Goal: Task Accomplishment & Management: Manage account settings

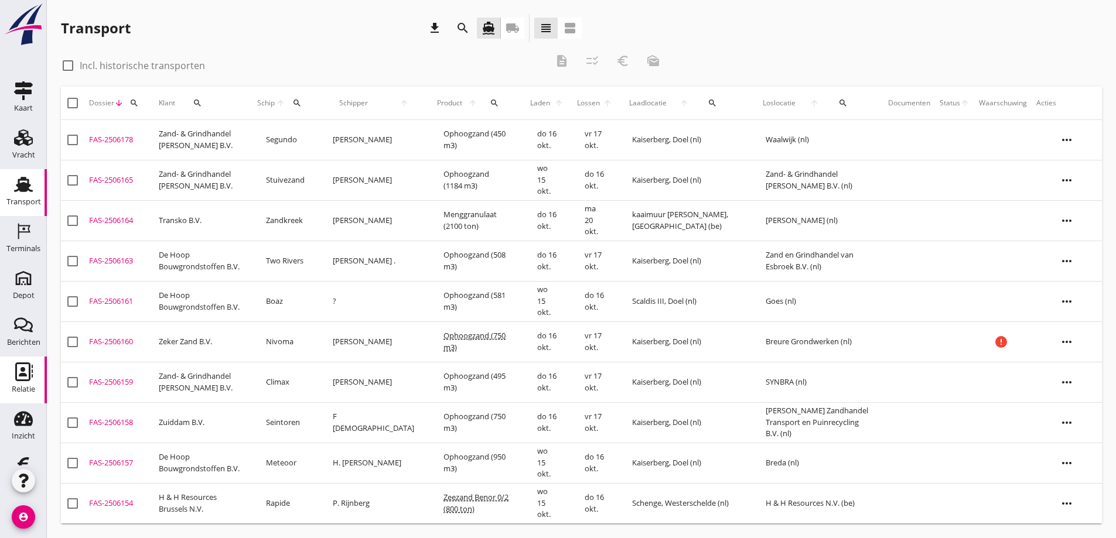
click at [18, 372] on icon "Relatie" at bounding box center [23, 372] width 19 height 19
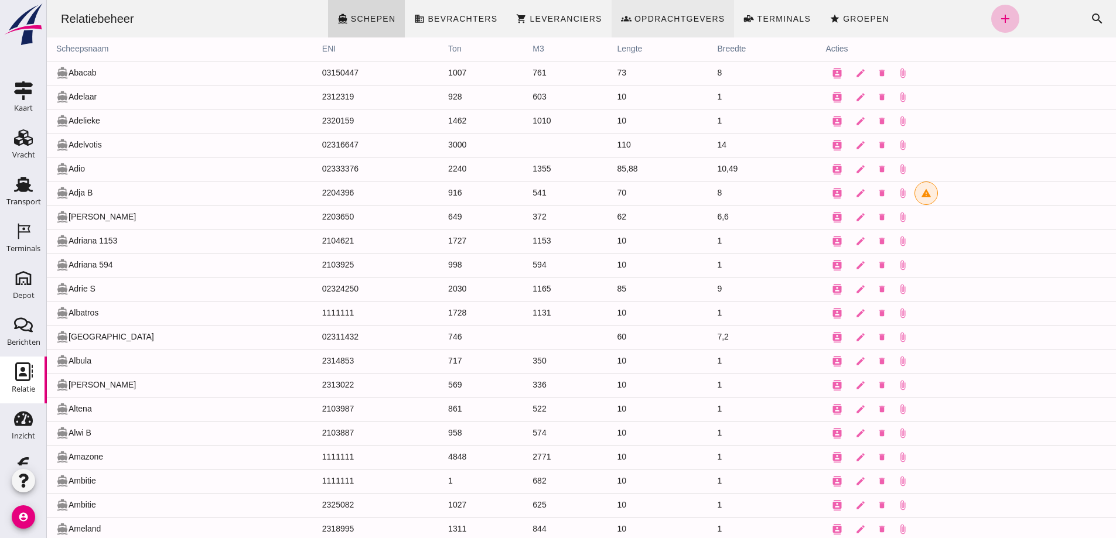
click at [535, 16] on span "Opdrachtgevers" at bounding box center [679, 18] width 91 height 9
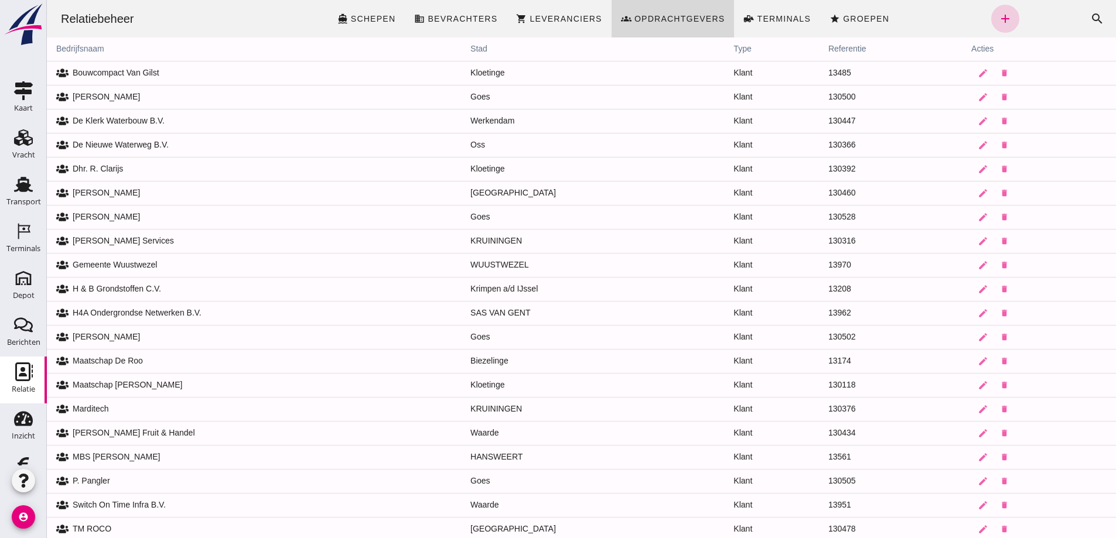
click at [535, 15] on icon "add" at bounding box center [1005, 19] width 14 height 14
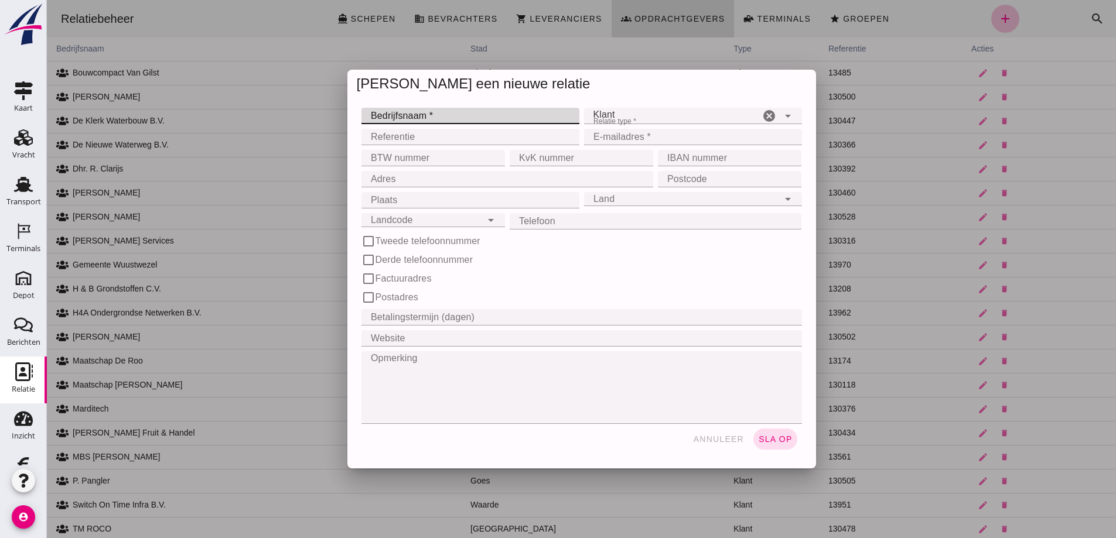
click at [381, 115] on input "Bedrijfsnaam *" at bounding box center [467, 116] width 211 height 16
type input "VVB B.V."
click at [535, 137] on input "E-mailadres *" at bounding box center [689, 137] width 211 height 16
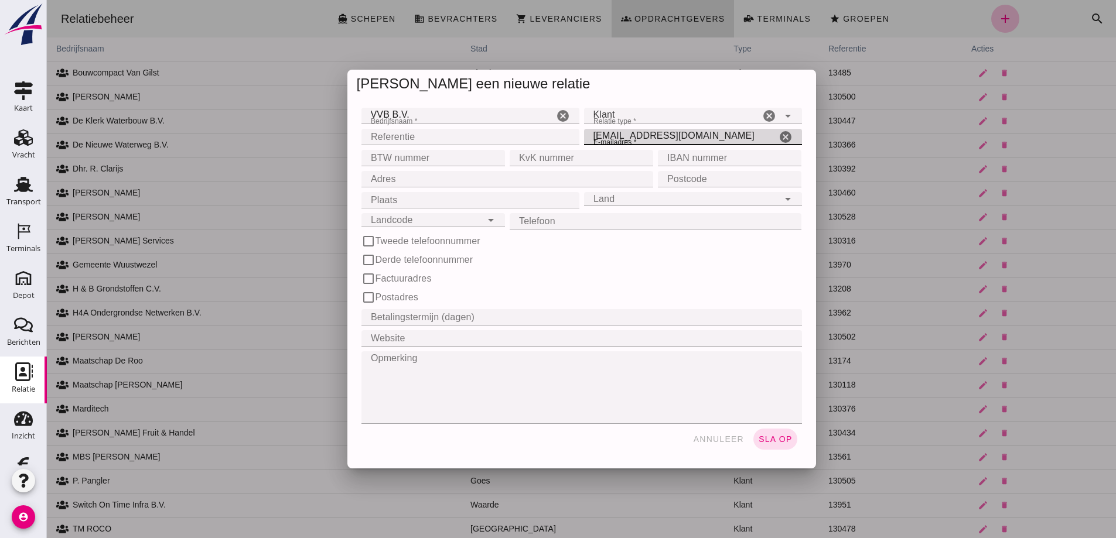
type input "[EMAIL_ADDRESS][DOMAIN_NAME]"
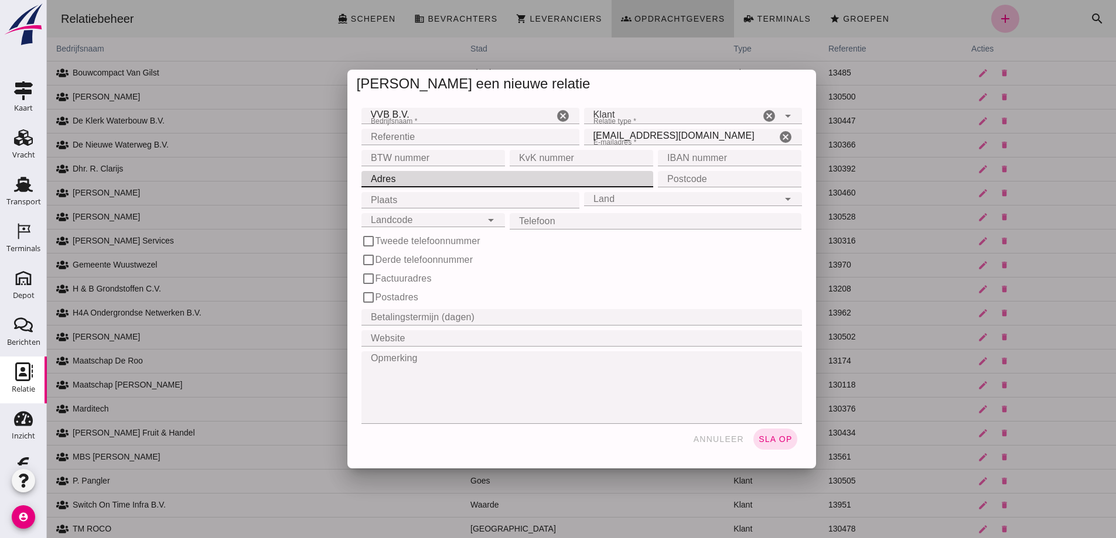
click at [396, 178] on input "Adres" at bounding box center [504, 179] width 285 height 16
type input "[STREET_ADDRESS]"
click at [535, 182] on input "Postcode" at bounding box center [726, 179] width 137 height 16
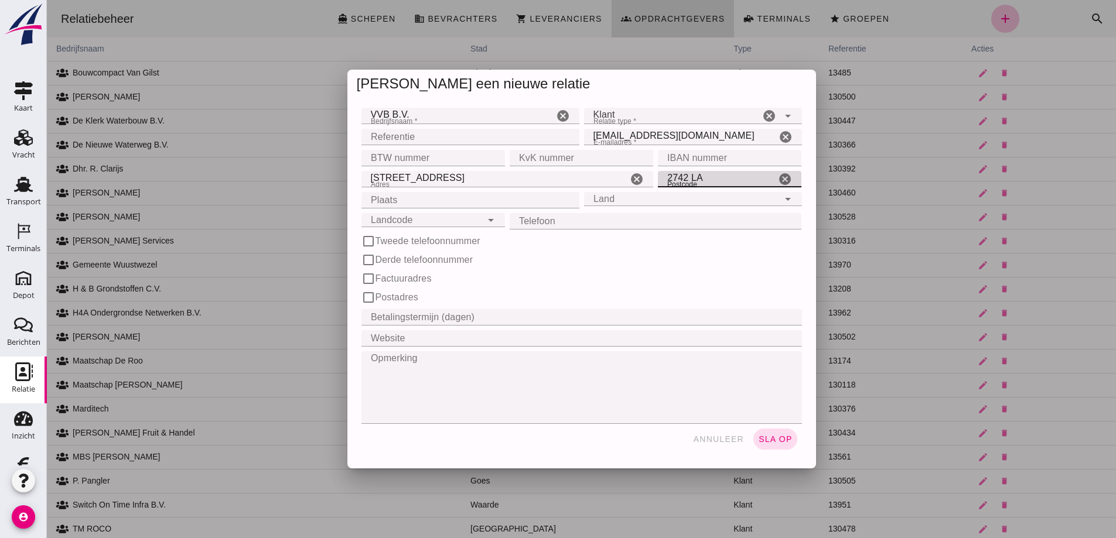
type input "2742 LA"
click at [407, 199] on input "Plaats" at bounding box center [467, 200] width 211 height 16
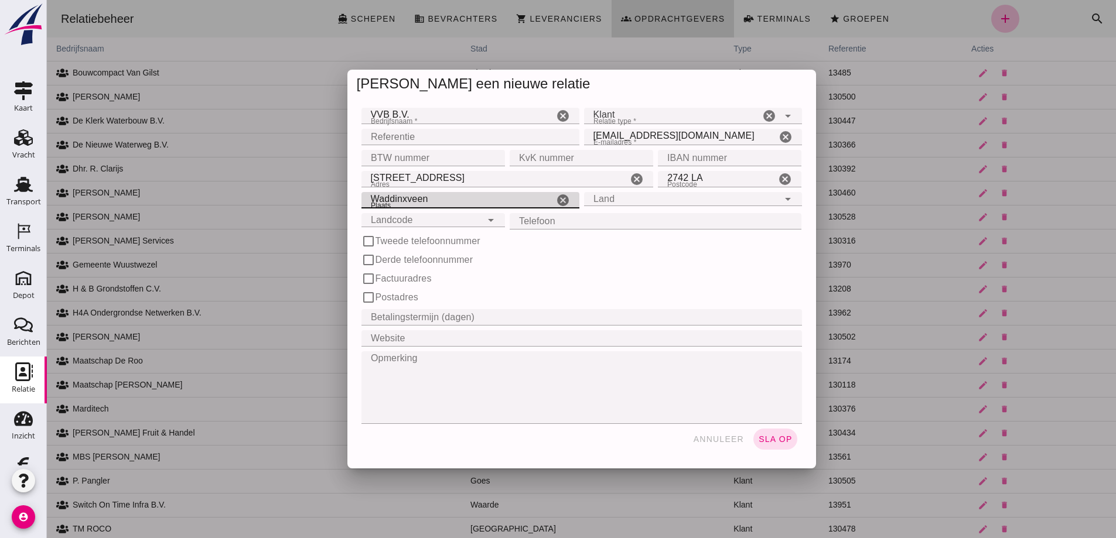
type input "Waddinxveen"
click at [535, 198] on input "Land" at bounding box center [681, 192] width 195 height 14
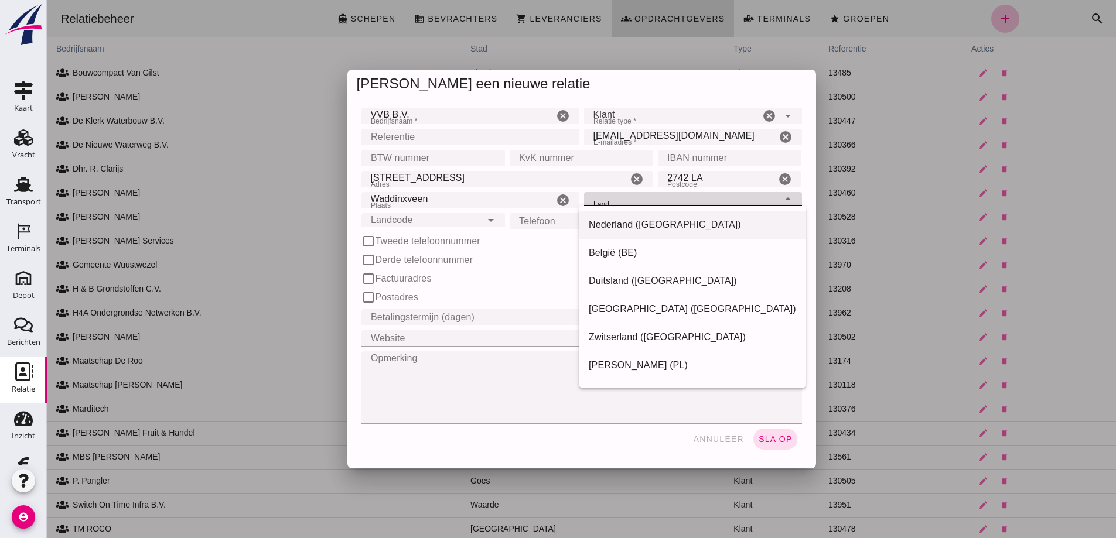
click at [535, 221] on div "Nederland ([GEOGRAPHIC_DATA])" at bounding box center [692, 225] width 207 height 14
type input "Nederland ([GEOGRAPHIC_DATA])"
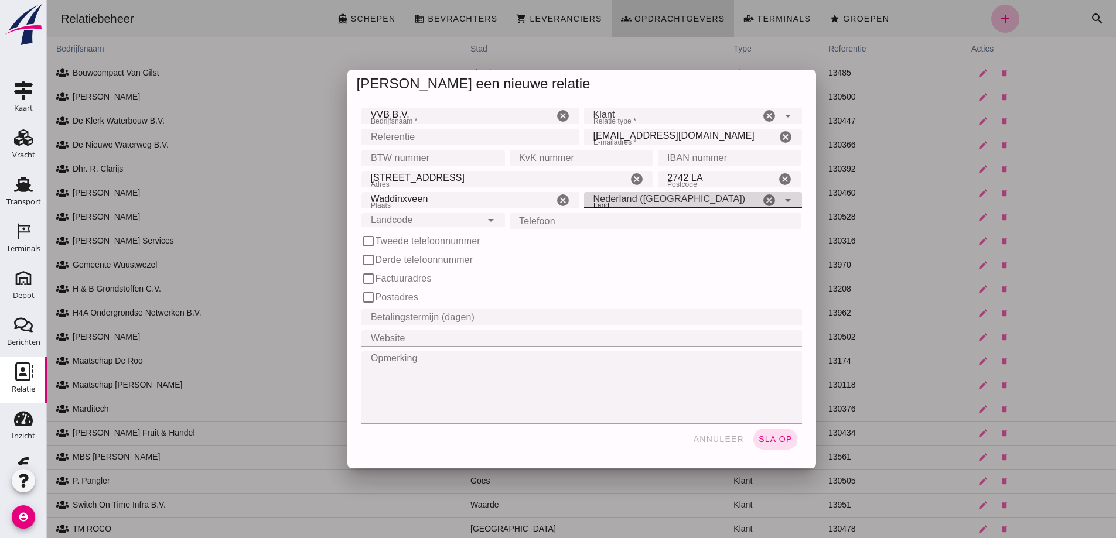
click at [459, 221] on div "Landcode Landcode" at bounding box center [422, 220] width 120 height 14
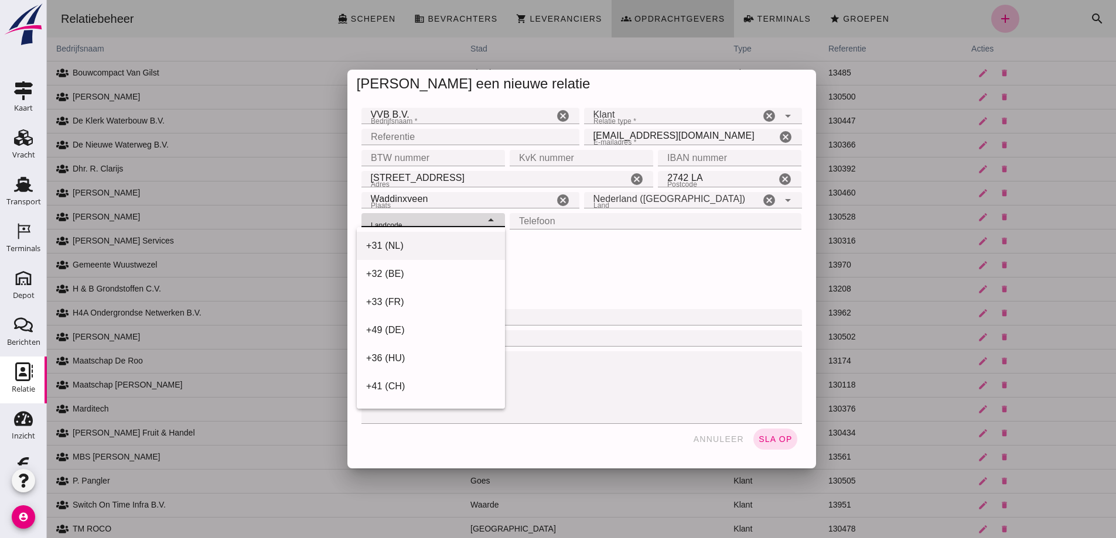
click at [421, 243] on div "+31 (NL)" at bounding box center [430, 246] width 129 height 14
type input "+31 (NL)"
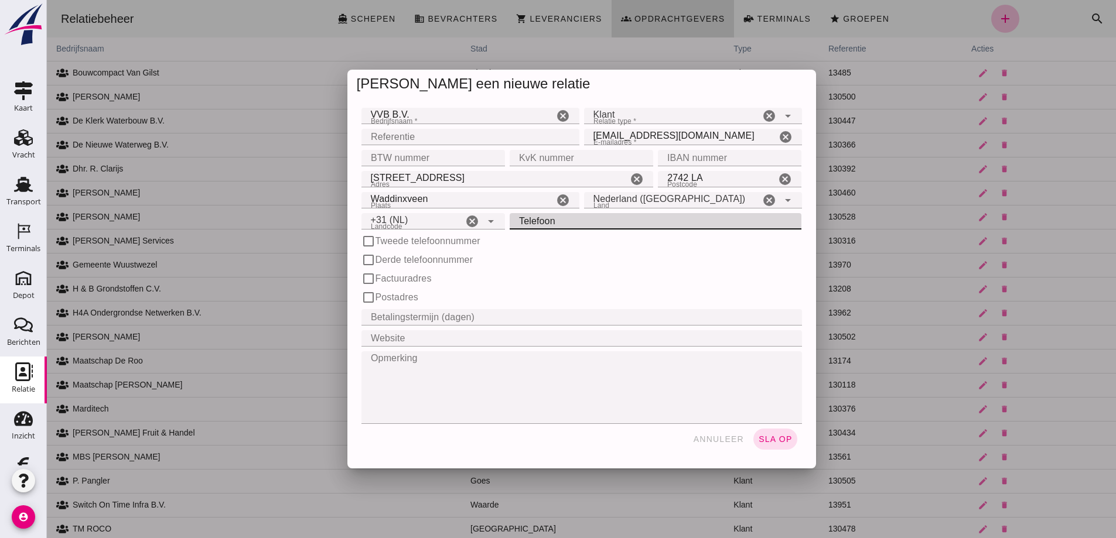
click at [535, 220] on input "Telefoon" at bounding box center [652, 221] width 285 height 16
type input "06-24 930889"
click at [429, 319] on input "Betalingstermijn (dagen)" at bounding box center [579, 317] width 434 height 16
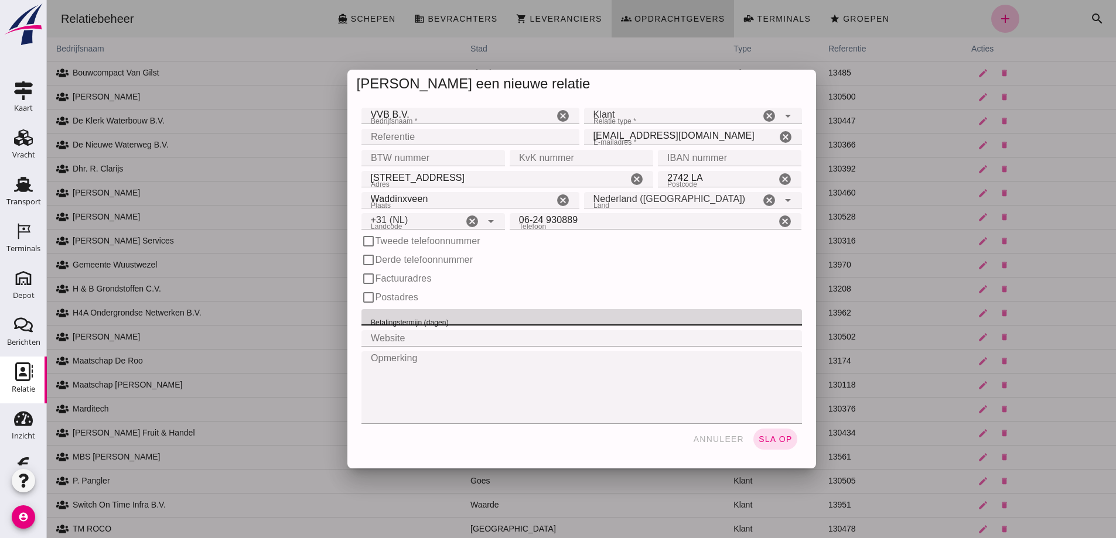
click at [429, 318] on input "Betalingstermijn (dagen)" at bounding box center [579, 317] width 434 height 16
type input "30"
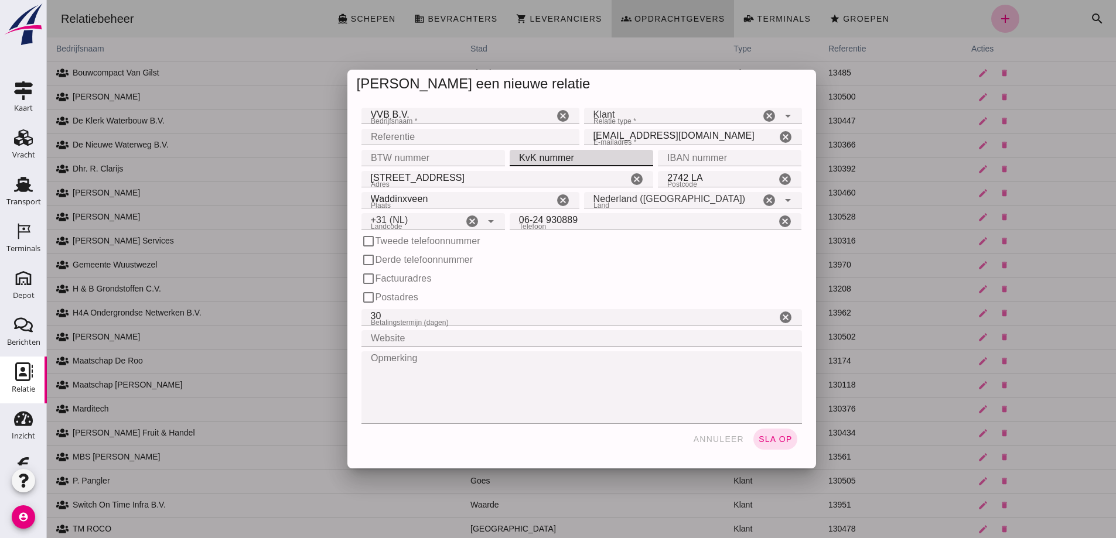
click at [529, 157] on input "KvK nummer" at bounding box center [578, 158] width 137 height 16
paste input "24375399"
type input "24375399"
click at [380, 154] on input "BTW nummer" at bounding box center [430, 158] width 137 height 16
paste input "NL.8258.49.342B.01"
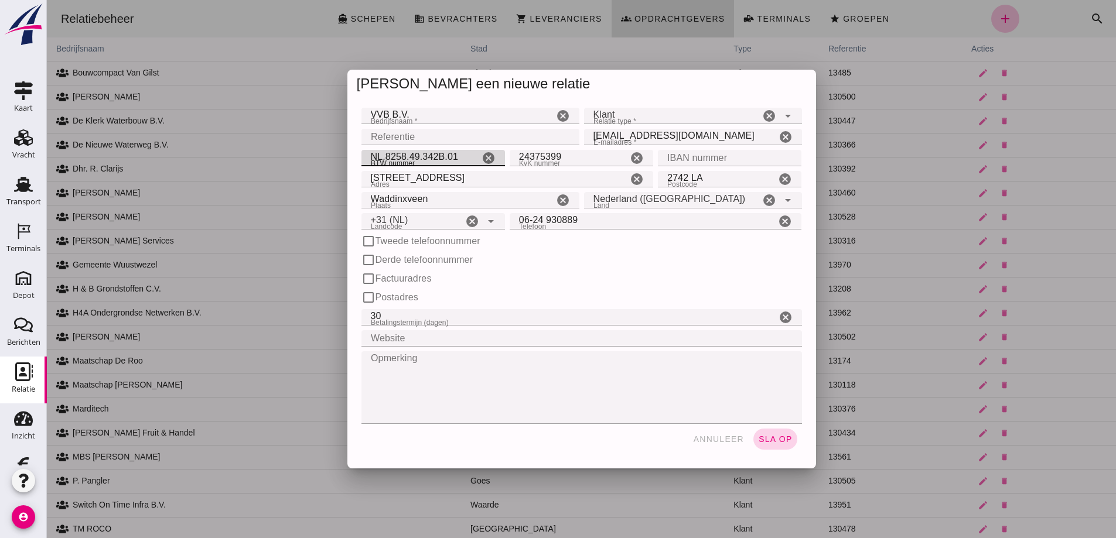
type input "NL.8258.49.342B.01"
click at [535, 437] on span "sla op" at bounding box center [775, 439] width 35 height 9
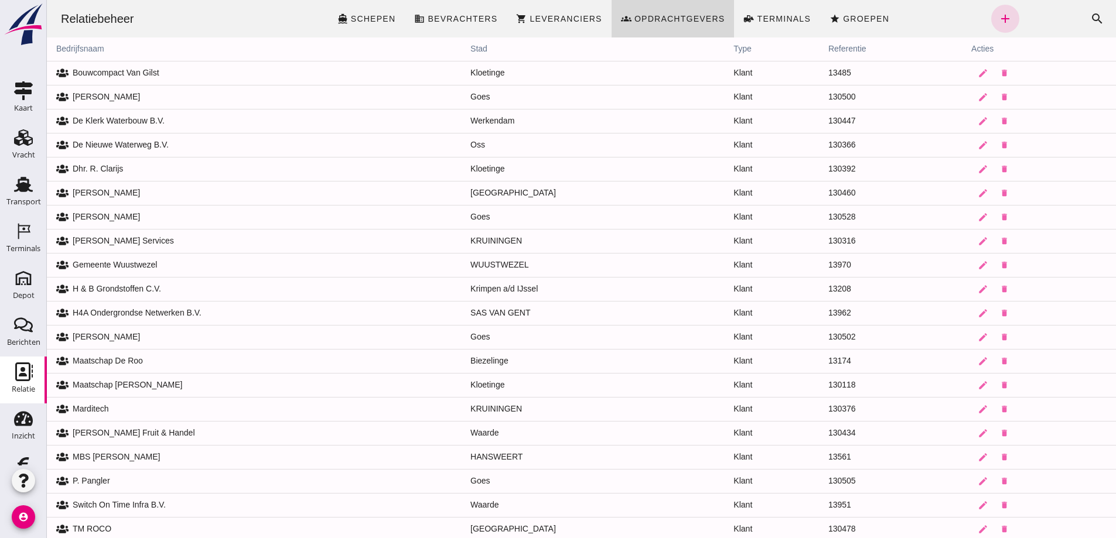
click at [535, 214] on td "edit delete" at bounding box center [1039, 217] width 154 height 24
click at [535, 16] on span "Groepen" at bounding box center [866, 18] width 47 height 9
click at [535, 15] on span "Groepen" at bounding box center [866, 18] width 47 height 9
click at [535, 18] on span "Groepen" at bounding box center [866, 18] width 47 height 9
drag, startPoint x: 684, startPoint y: 19, endPoint x: 846, endPoint y: 16, distance: 161.8
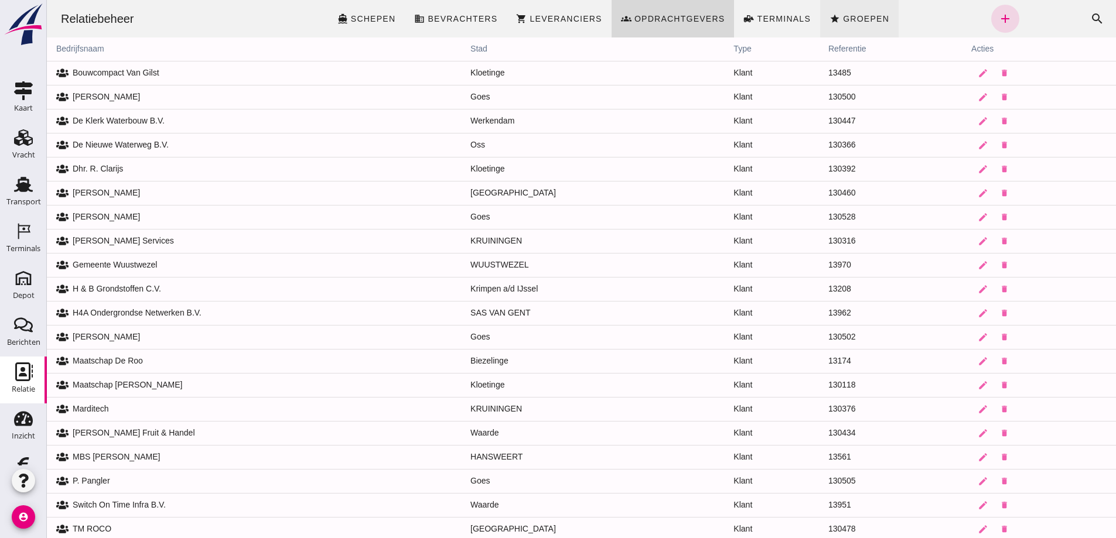
click at [535, 19] on span "Opdrachtgevers" at bounding box center [679, 18] width 91 height 9
click at [535, 15] on span "Groepen" at bounding box center [866, 18] width 47 height 9
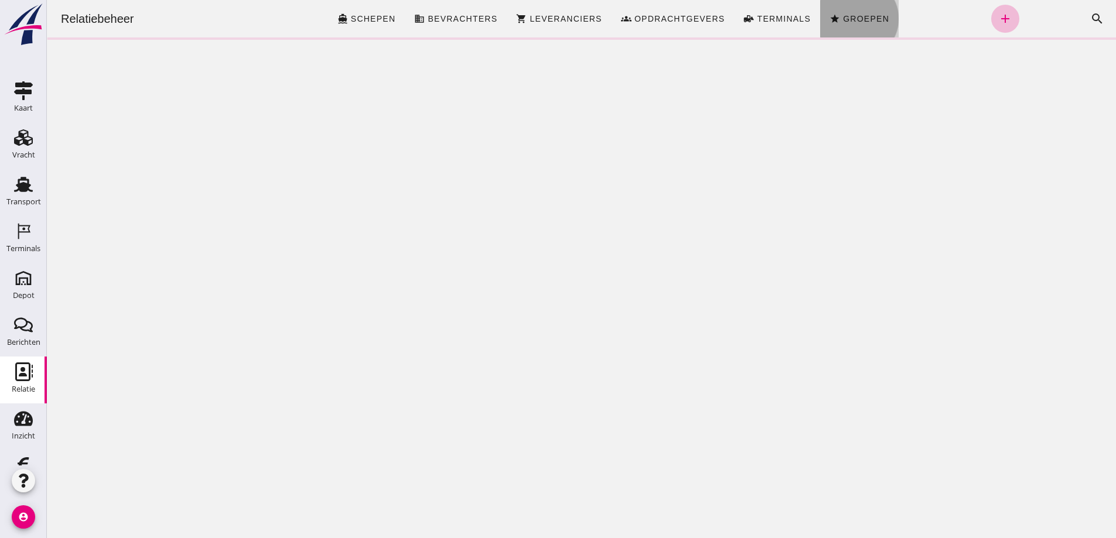
click at [535, 15] on span "Groepen" at bounding box center [866, 18] width 47 height 9
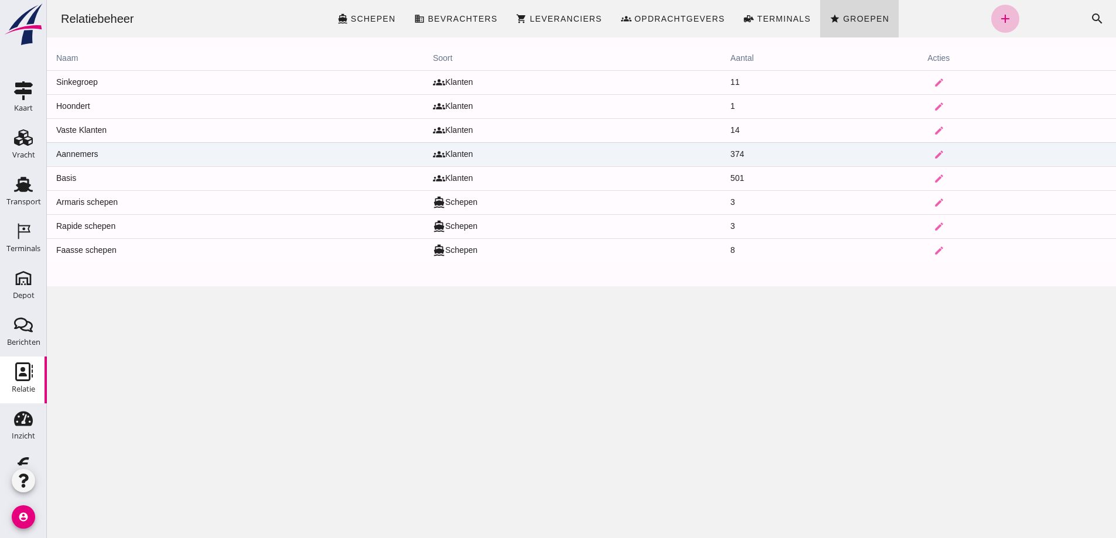
click at [132, 151] on td "Aannemers" at bounding box center [235, 154] width 377 height 24
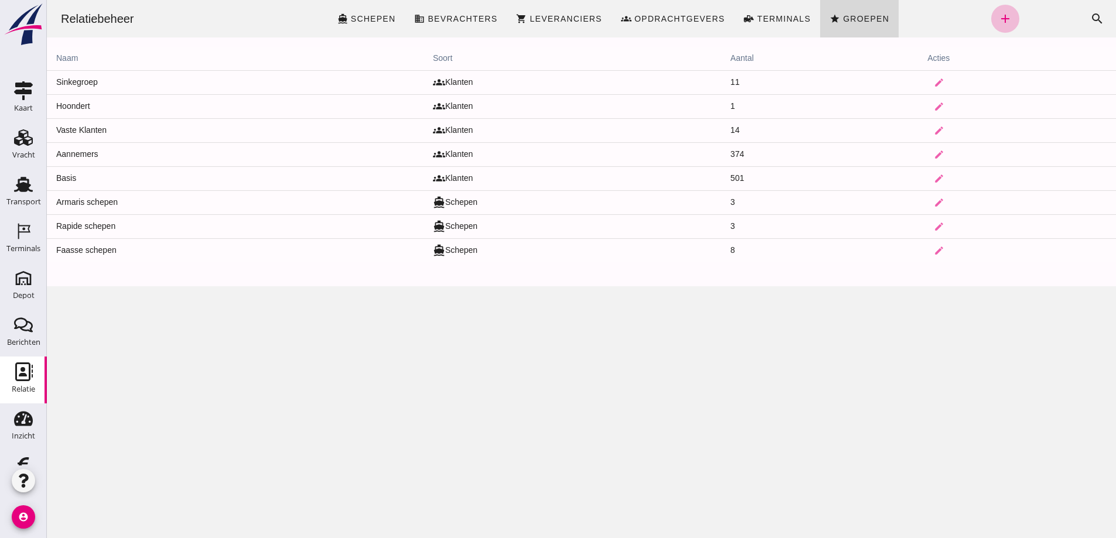
click at [140, 153] on div "Relatiebeheer directions_boat Schepen business Bevrachters shopping_cart Levera…" at bounding box center [581, 269] width 1069 height 538
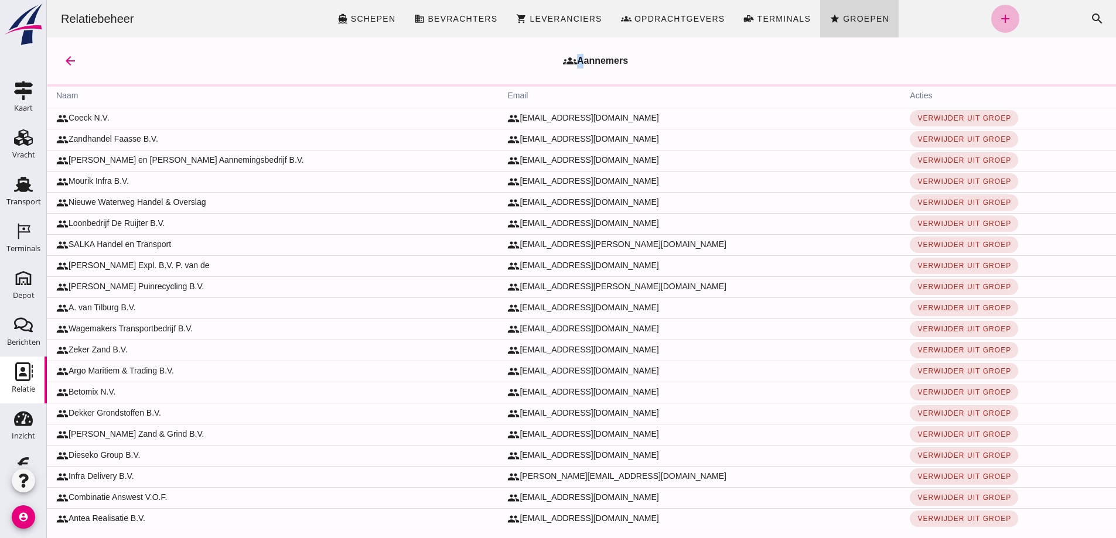
click at [535, 18] on icon "add" at bounding box center [1005, 19] width 14 height 14
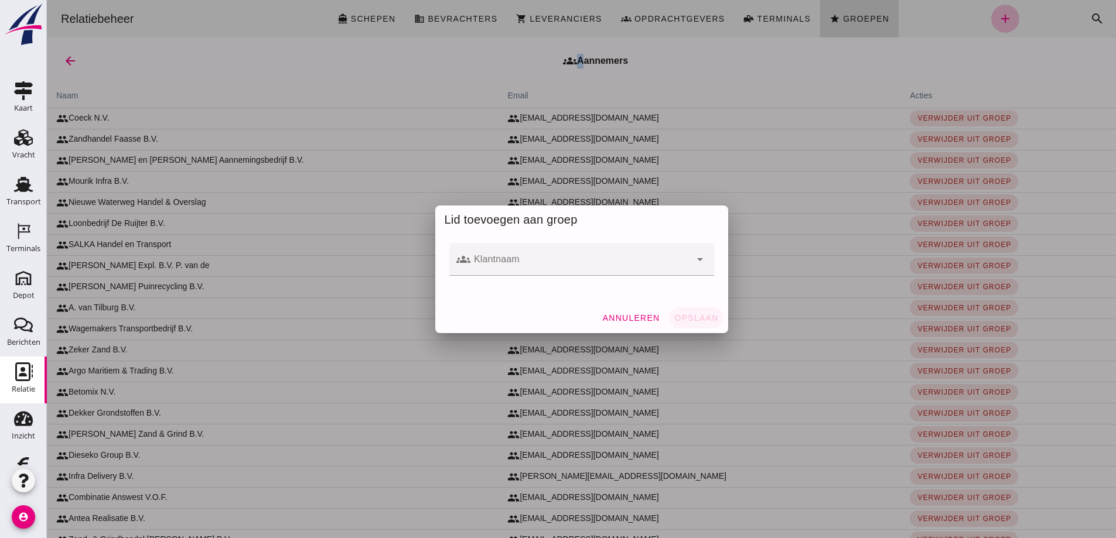
click at [513, 262] on input "Klantnaam" at bounding box center [581, 265] width 220 height 14
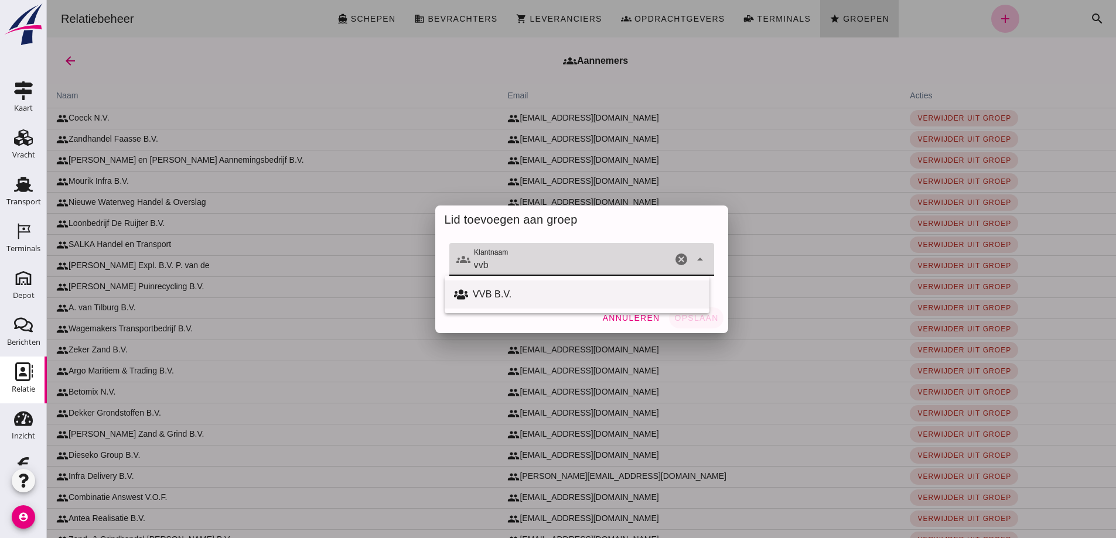
click at [535, 296] on div "VVB B.V." at bounding box center [586, 295] width 227 height 14
type input "VVB B.V."
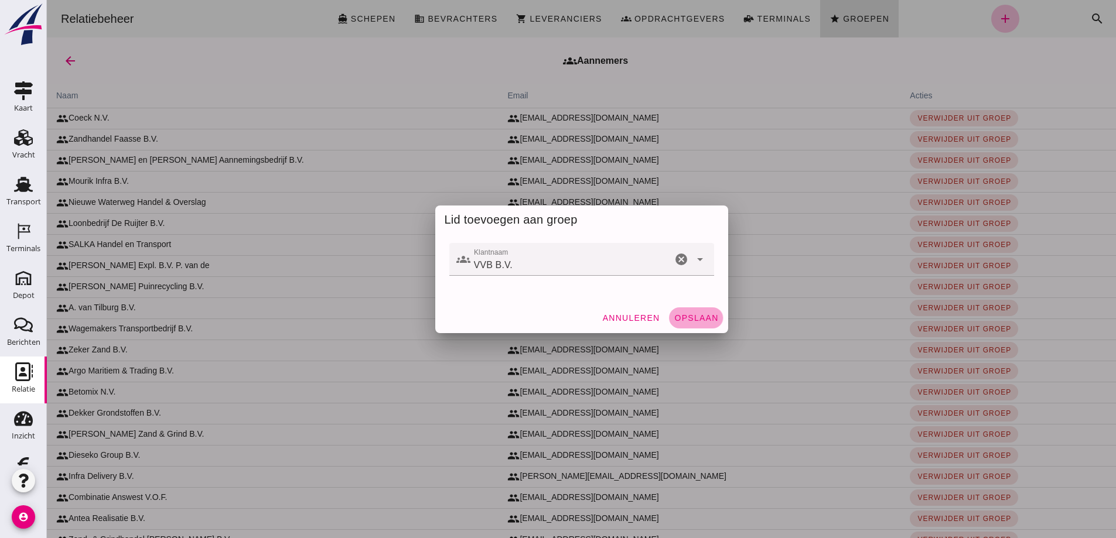
click at [535, 317] on span "Opslaan" at bounding box center [696, 317] width 45 height 9
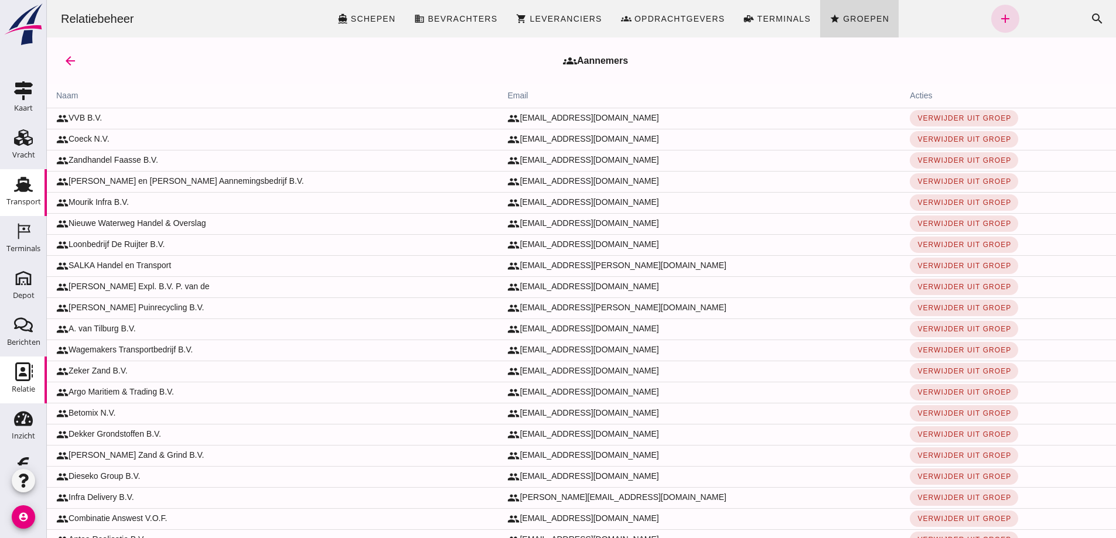
click at [19, 183] on use at bounding box center [23, 184] width 19 height 15
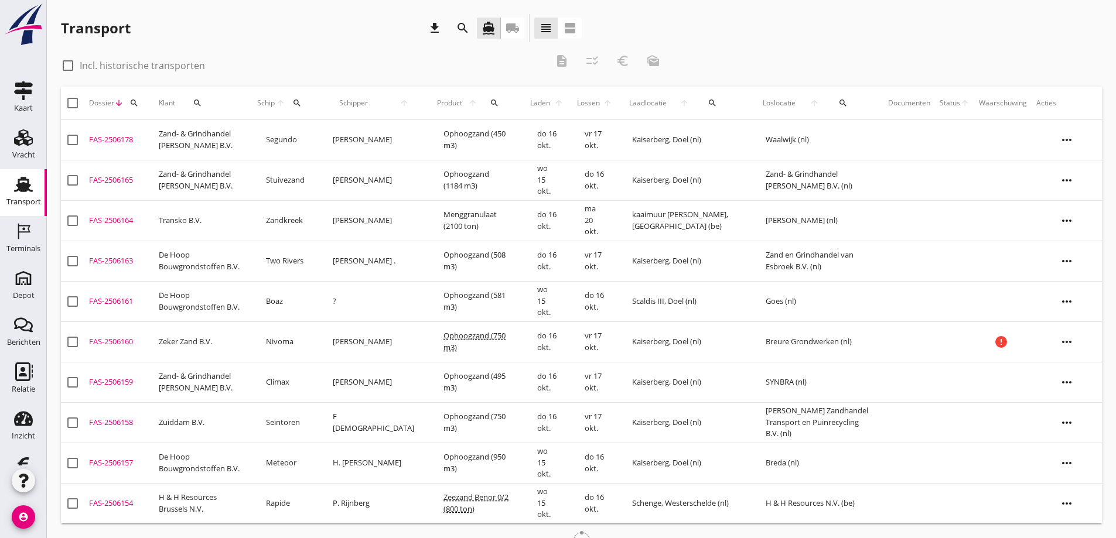
click at [516, 26] on icon "local_shipping" at bounding box center [513, 28] width 14 height 14
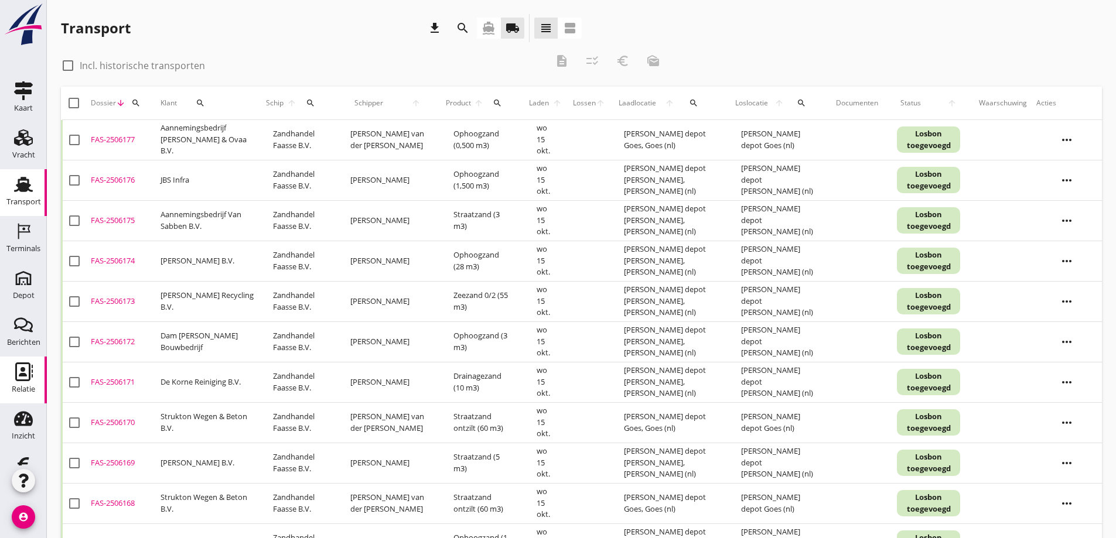
click at [18, 367] on use at bounding box center [24, 372] width 18 height 19
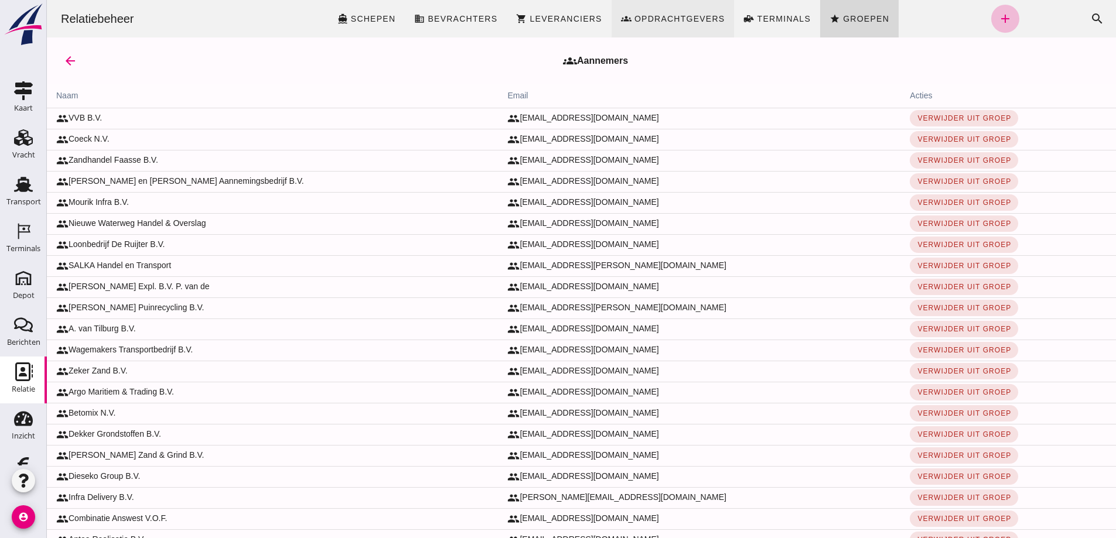
click at [535, 16] on span "Opdrachtgevers" at bounding box center [679, 18] width 91 height 9
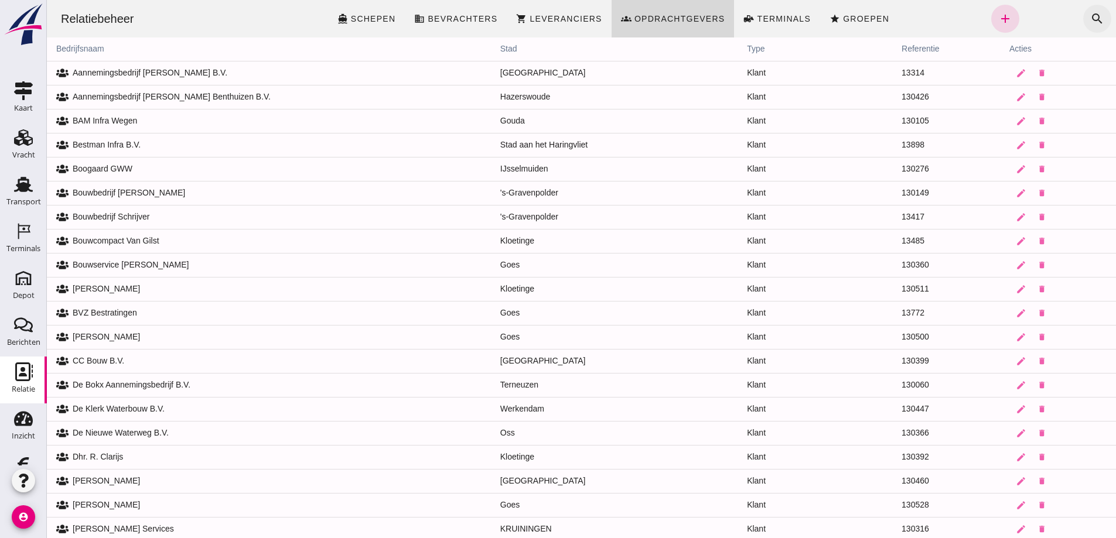
click at [535, 16] on icon "search" at bounding box center [1097, 19] width 14 height 14
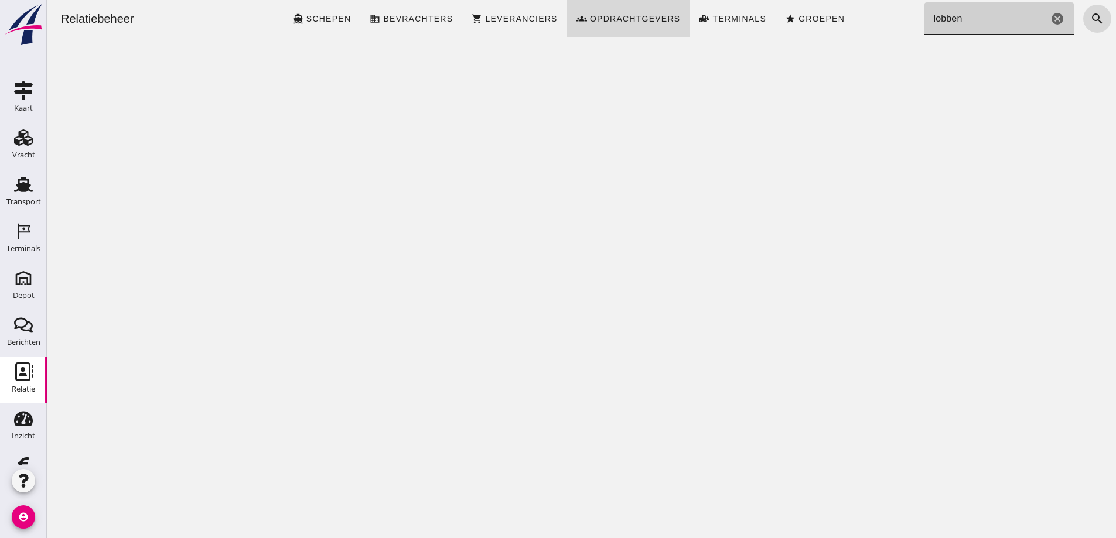
type input "lobben"
click at [535, 82] on div "Relatiebeheer directions_boat Schepen business Bevrachters shopping_cart Levera…" at bounding box center [581, 269] width 1069 height 538
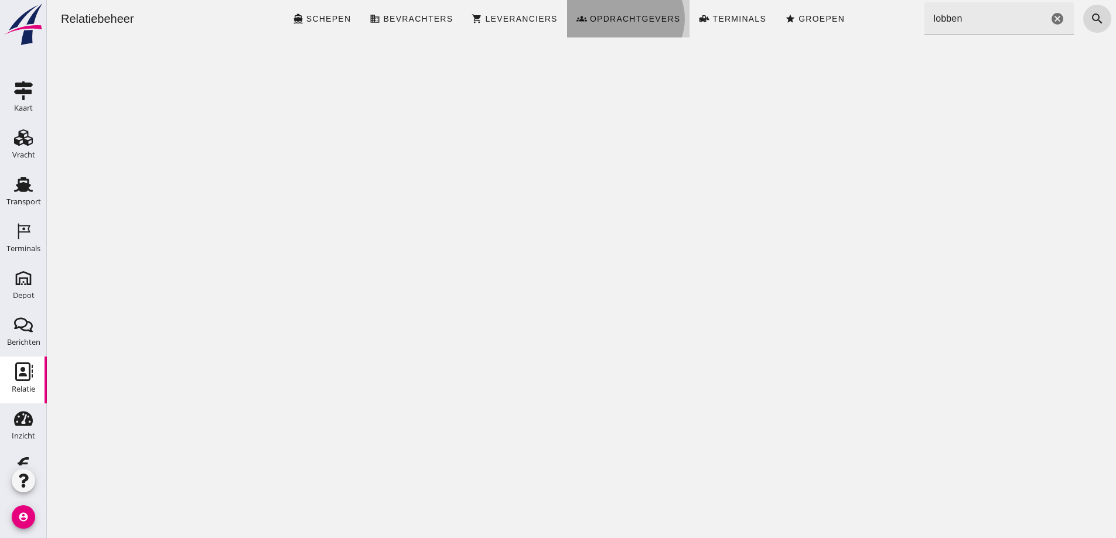
click at [535, 19] on span "Opdrachtgevers" at bounding box center [634, 18] width 91 height 9
click at [535, 19] on icon "cancel" at bounding box center [1058, 19] width 14 height 14
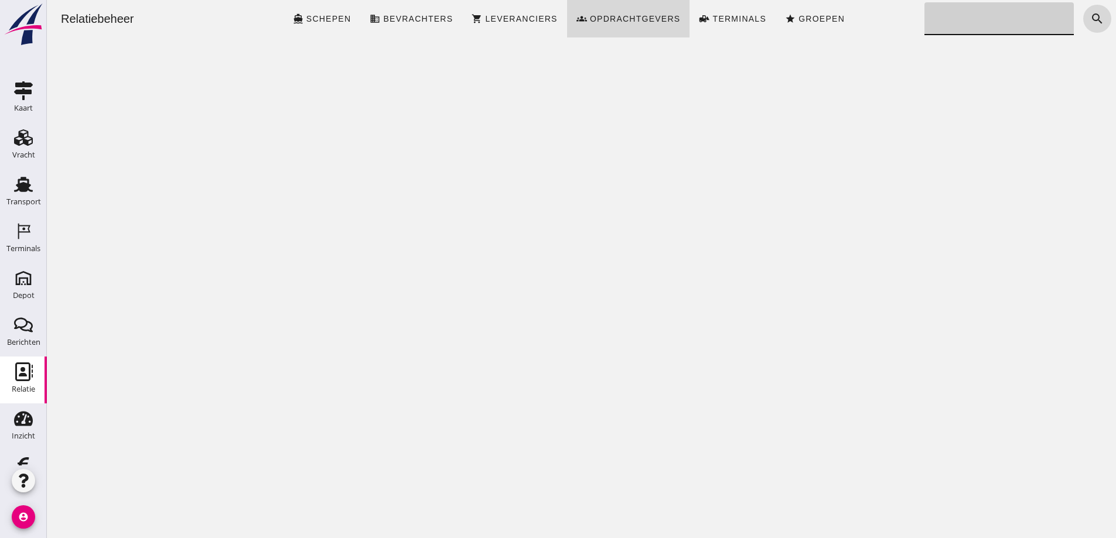
click at [535, 14] on input "Zoeken..." at bounding box center [996, 18] width 143 height 33
click at [535, 21] on input "Zoeken..." at bounding box center [996, 18] width 143 height 33
type input "lobbenzoo"
click at [535, 22] on input "lobbenzoo" at bounding box center [987, 18] width 124 height 33
click at [535, 18] on icon "cancel" at bounding box center [1058, 19] width 14 height 14
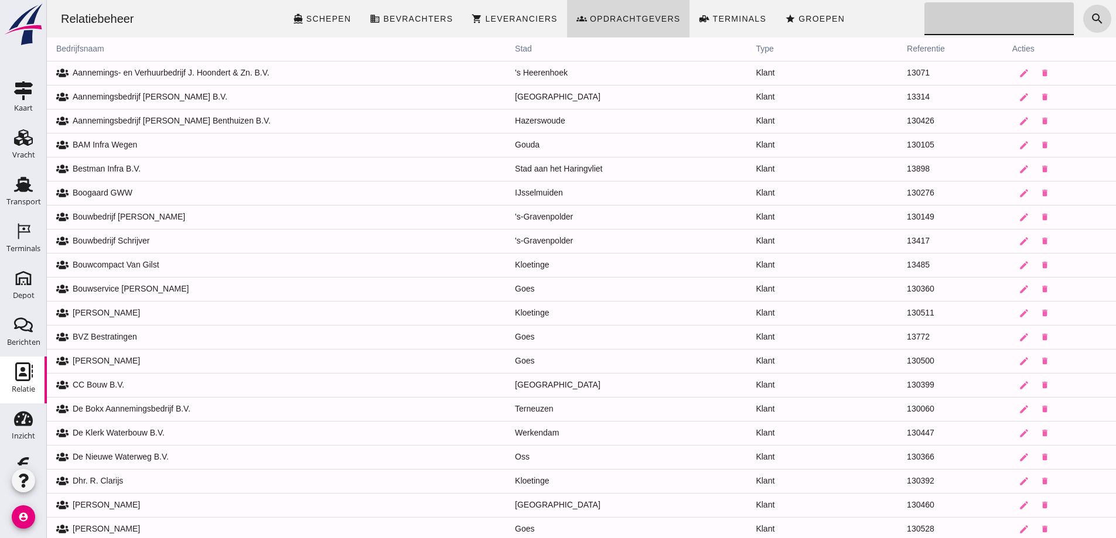
click at [535, 23] on input "Zoeken..." at bounding box center [996, 18] width 143 height 33
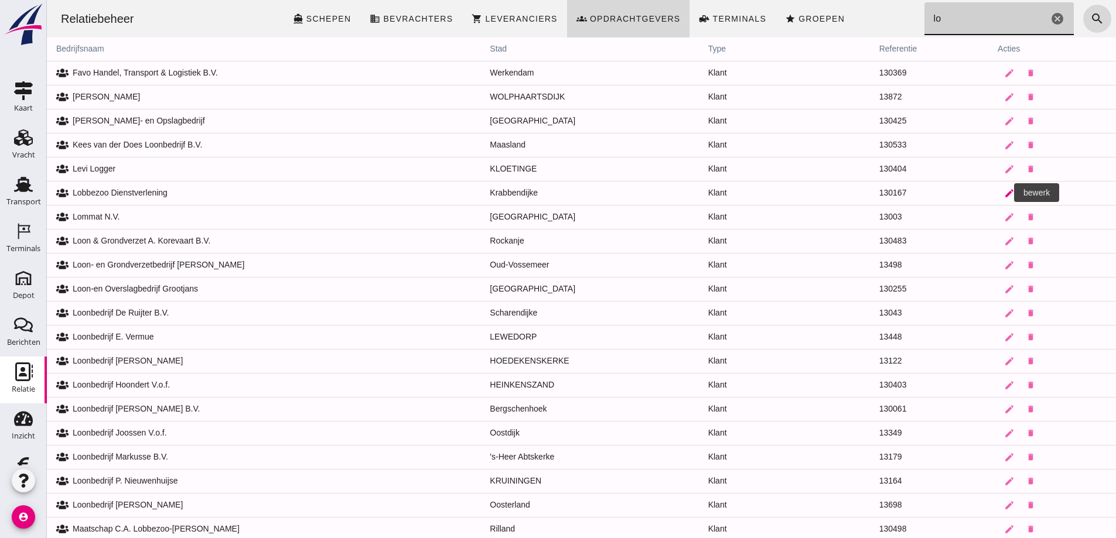
type input "lo"
click at [535, 191] on icon "edit" at bounding box center [1009, 193] width 11 height 11
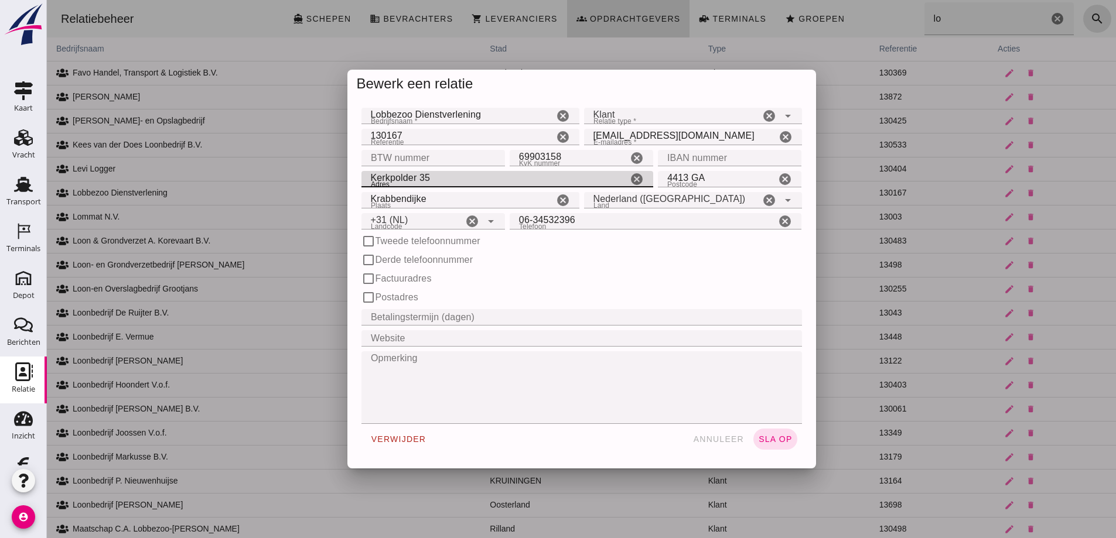
click at [439, 181] on input "Kerkpolder 35" at bounding box center [495, 179] width 267 height 16
type input "K"
type input "[STREET_ADDRESS]"
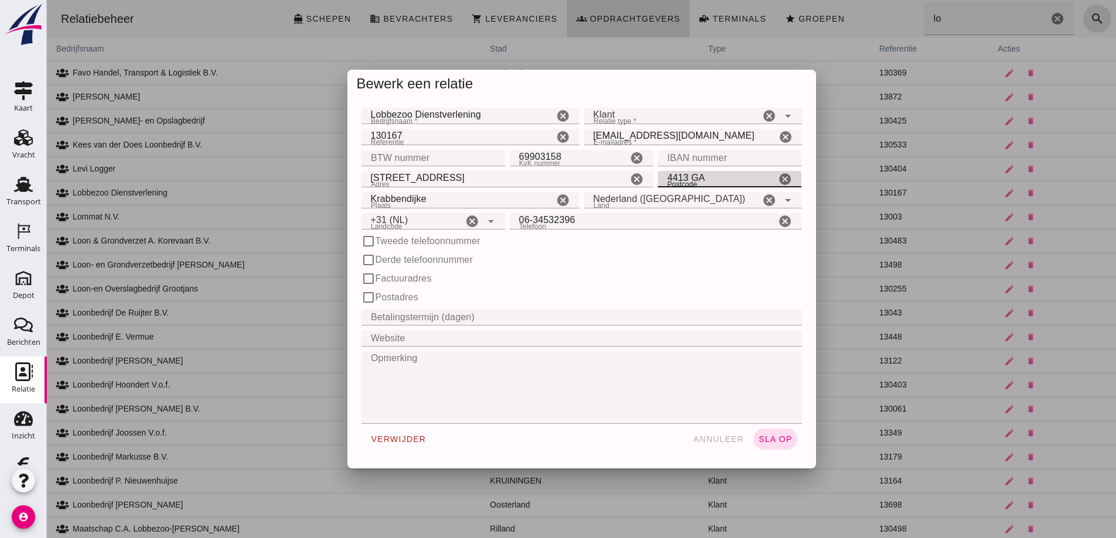
click at [535, 179] on input "4413 GA" at bounding box center [717, 179] width 118 height 16
type input "4413 CA"
click at [535, 435] on span "sla op" at bounding box center [775, 439] width 35 height 9
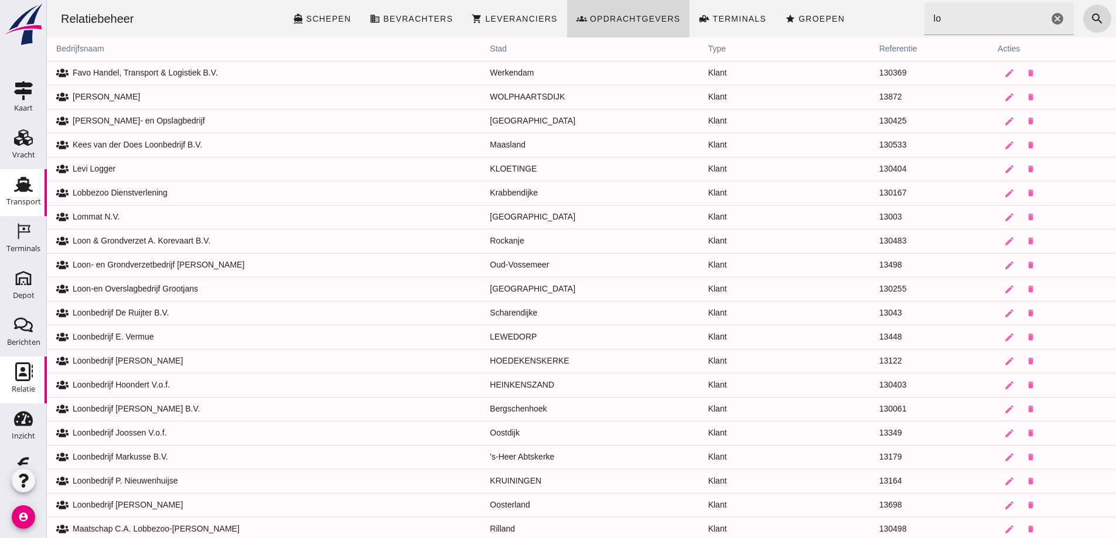
click at [22, 183] on use at bounding box center [23, 184] width 19 height 15
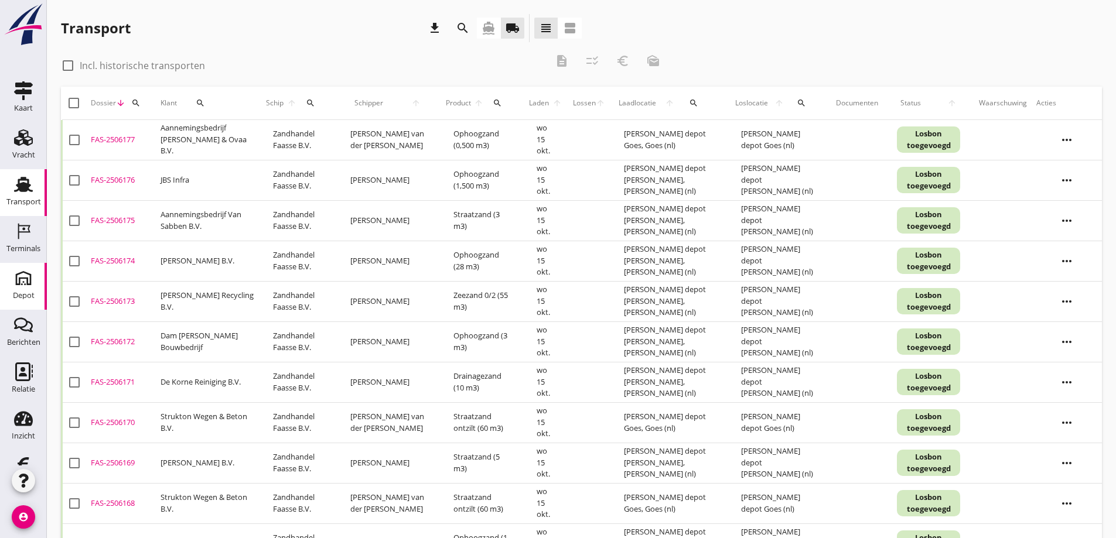
click at [21, 279] on use at bounding box center [23, 278] width 19 height 19
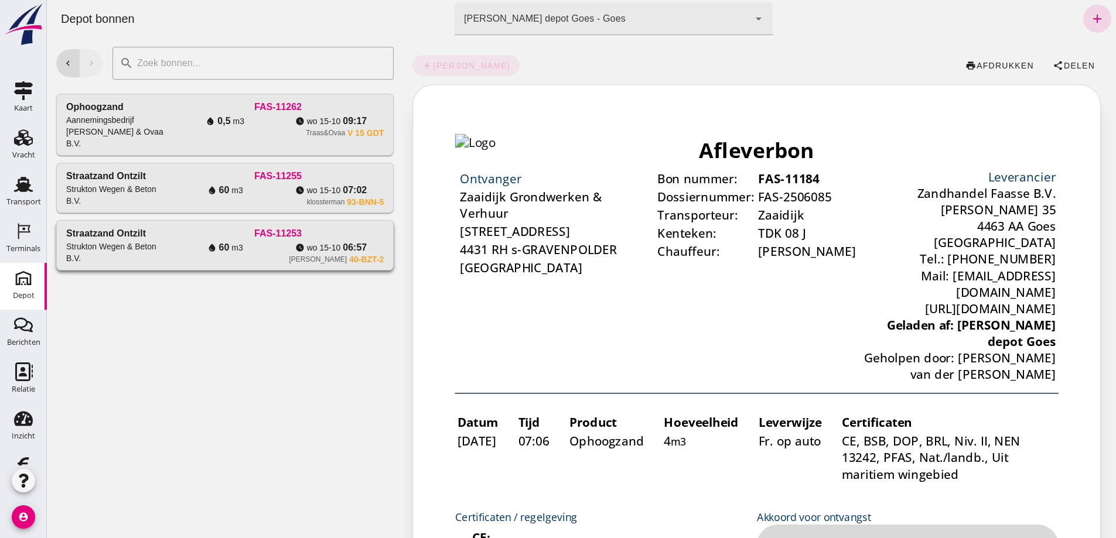
click at [172, 264] on div "Straatzand ontzilt Strukton Wegen & Beton B.V." at bounding box center [119, 246] width 106 height 38
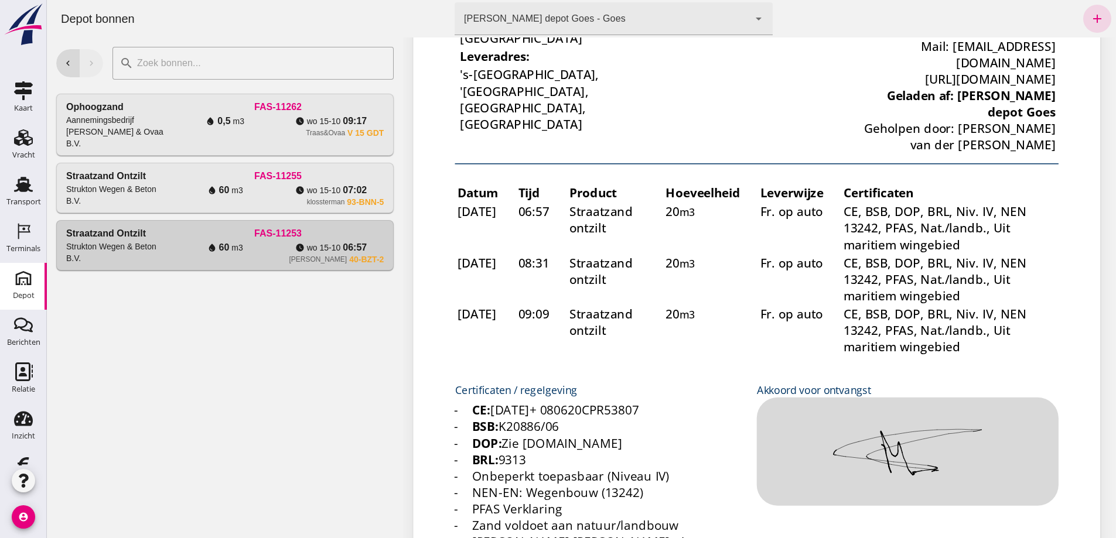
scroll to position [234, 0]
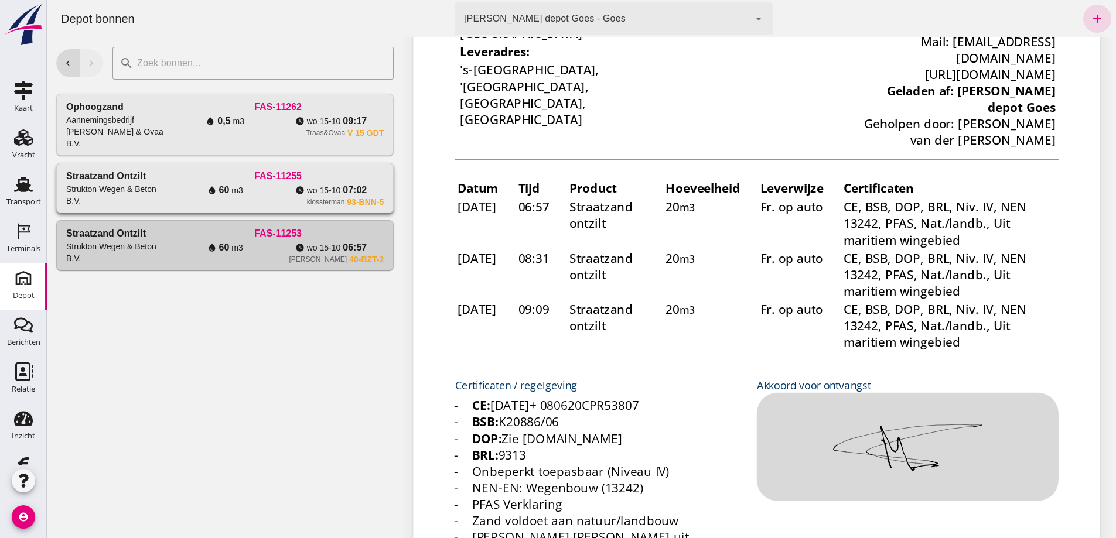
click at [247, 183] on div "FAS-11255" at bounding box center [278, 176] width 212 height 14
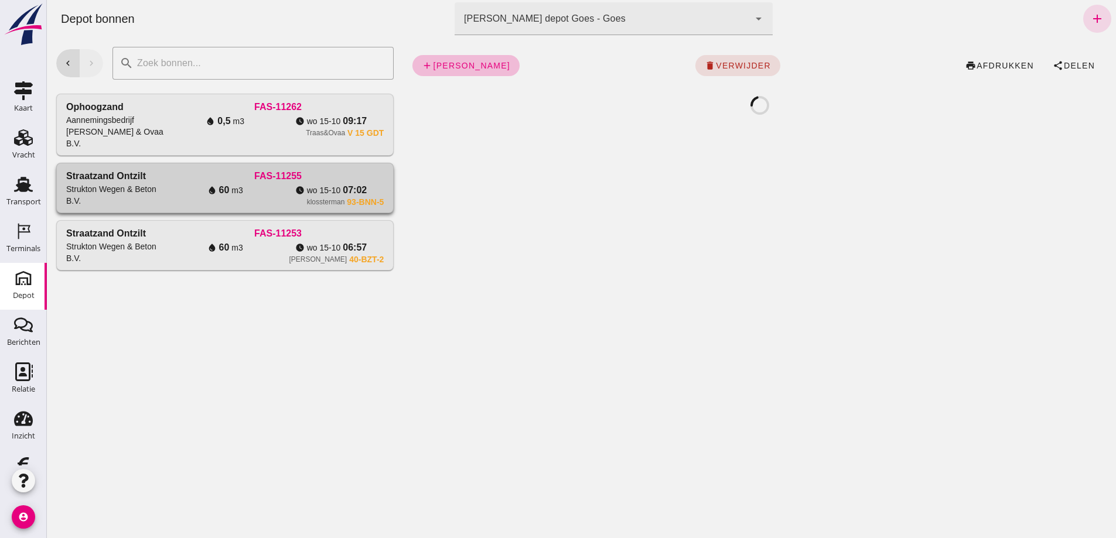
scroll to position [0, 0]
click at [247, 183] on div "FAS-11255" at bounding box center [278, 176] width 212 height 14
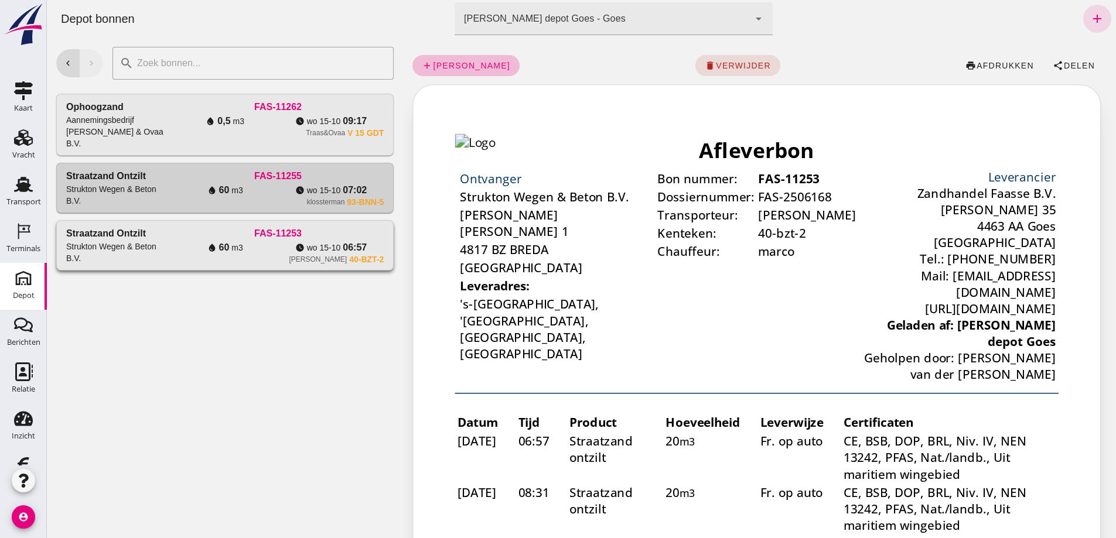
click at [234, 241] on div "FAS-11253" at bounding box center [278, 234] width 212 height 14
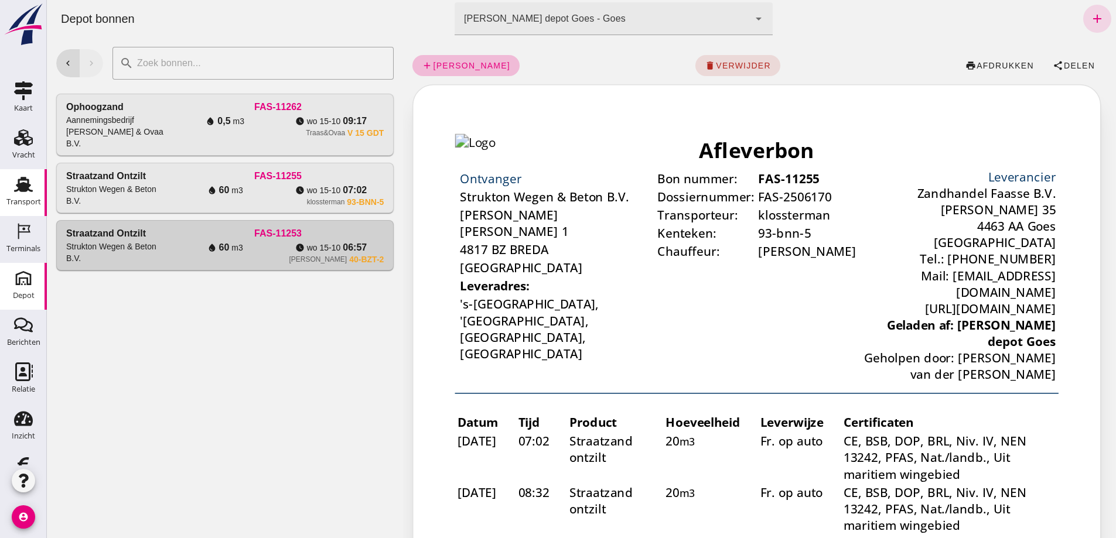
click at [18, 180] on use at bounding box center [23, 184] width 19 height 15
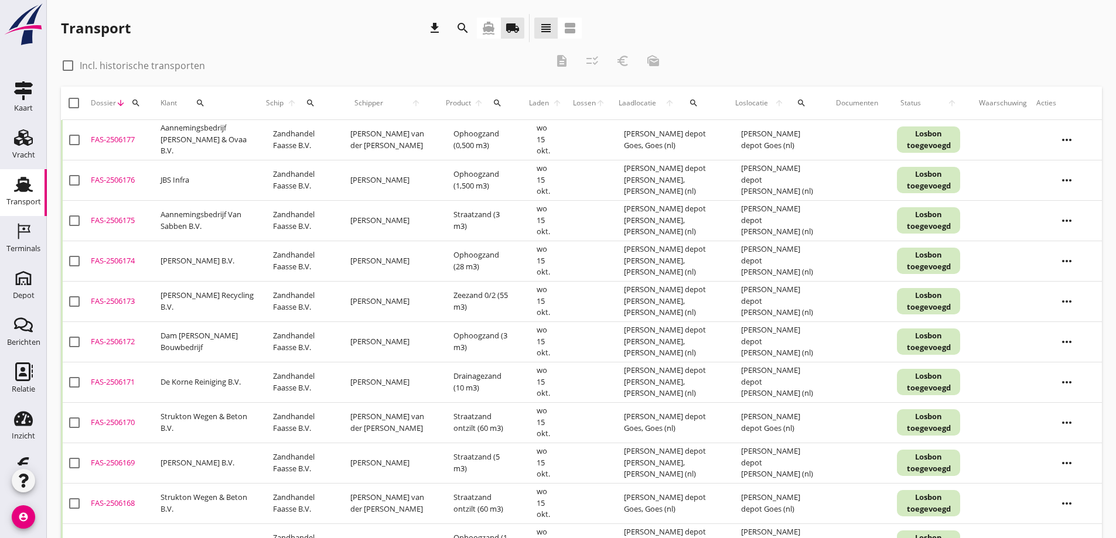
click at [106, 419] on div "FAS-2506170" at bounding box center [121, 423] width 60 height 12
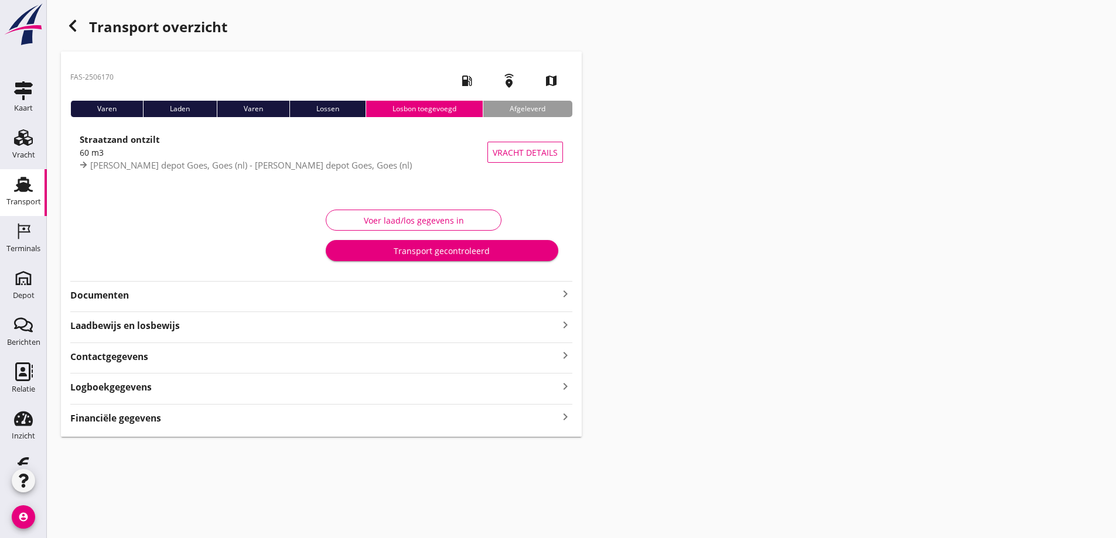
click at [106, 292] on strong "Documenten" at bounding box center [314, 295] width 488 height 13
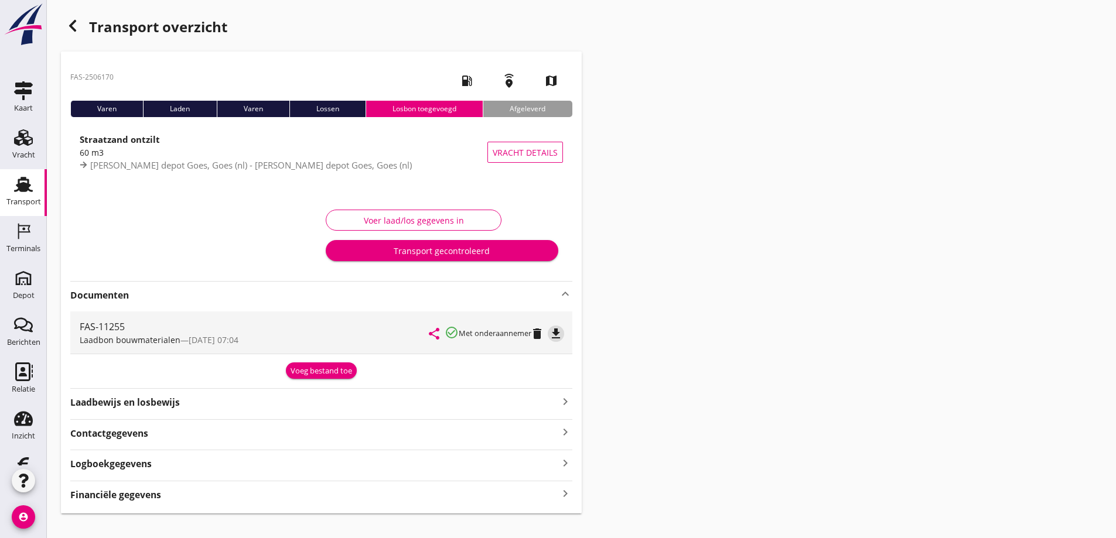
click at [535, 332] on icon "file_download" at bounding box center [556, 334] width 14 height 14
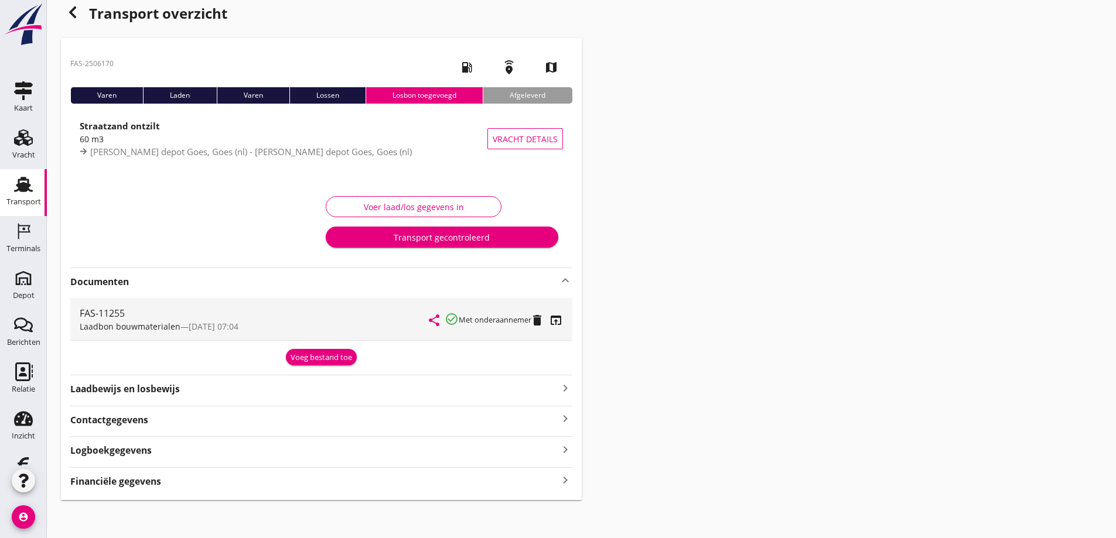
scroll to position [18, 0]
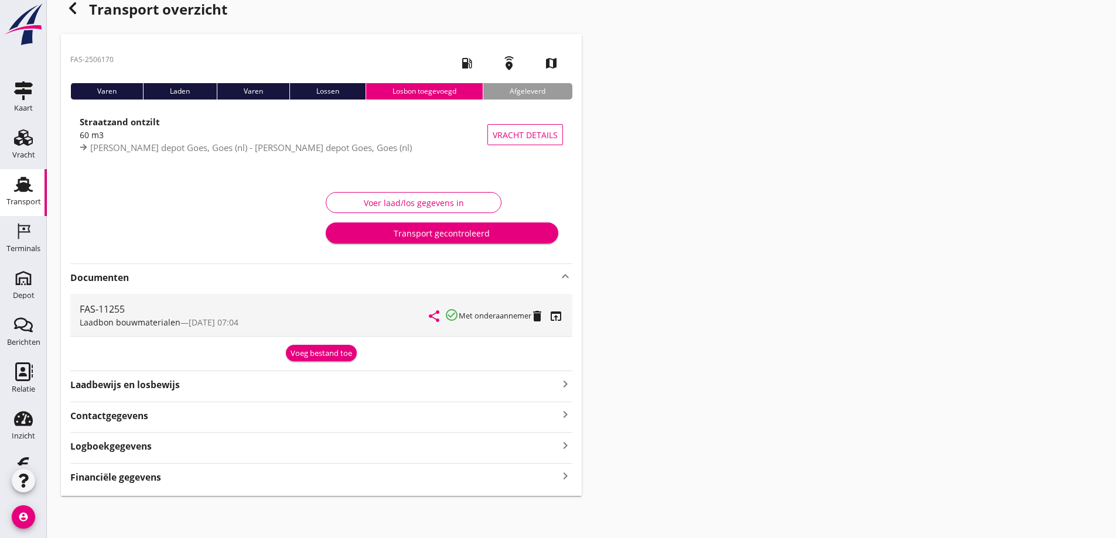
click at [192, 476] on div "Financiële gegevens keyboard_arrow_right" at bounding box center [321, 477] width 502 height 16
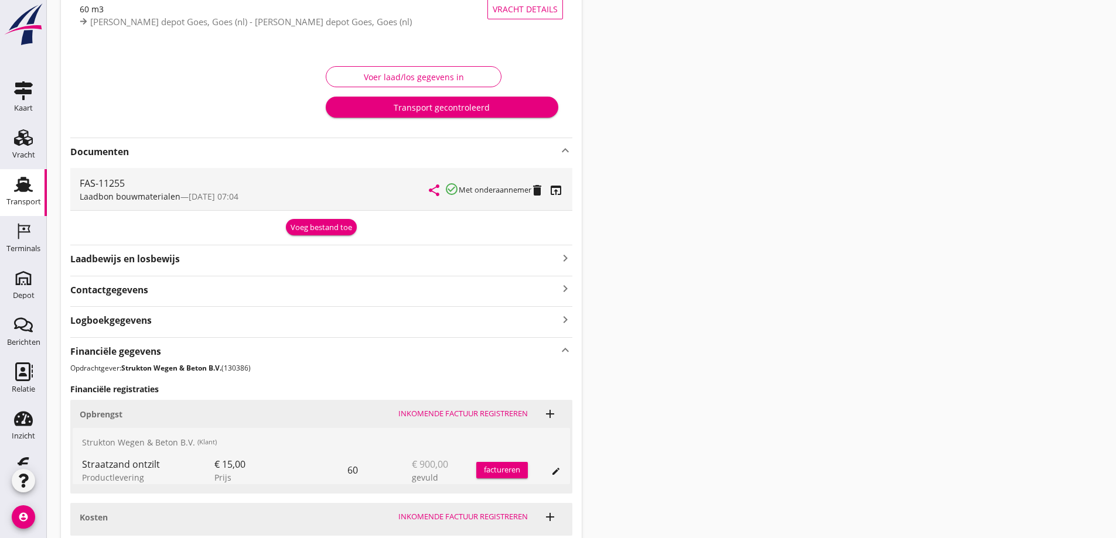
scroll to position [238, 0]
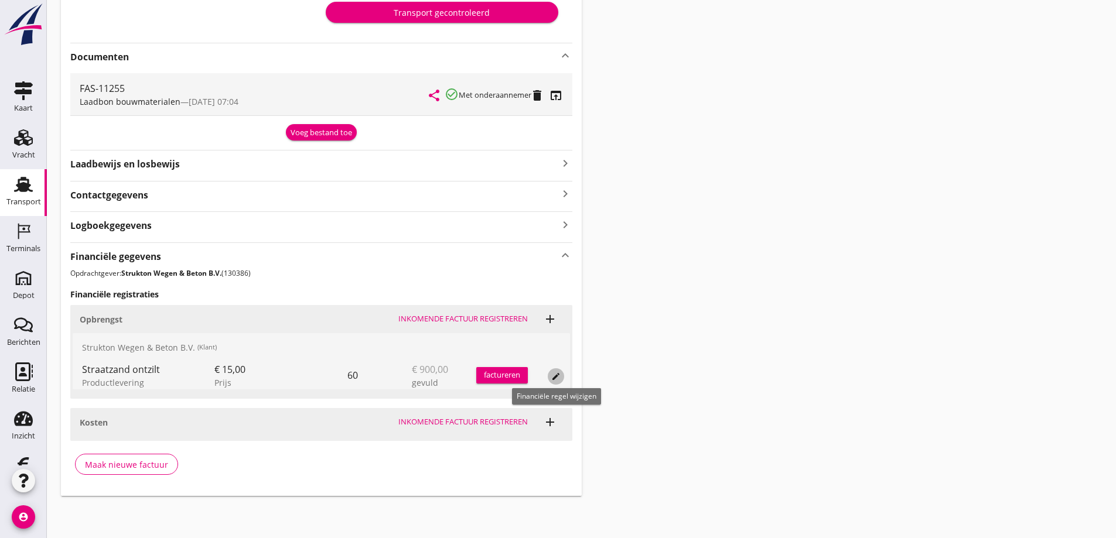
click at [535, 376] on icon "edit" at bounding box center [555, 376] width 9 height 9
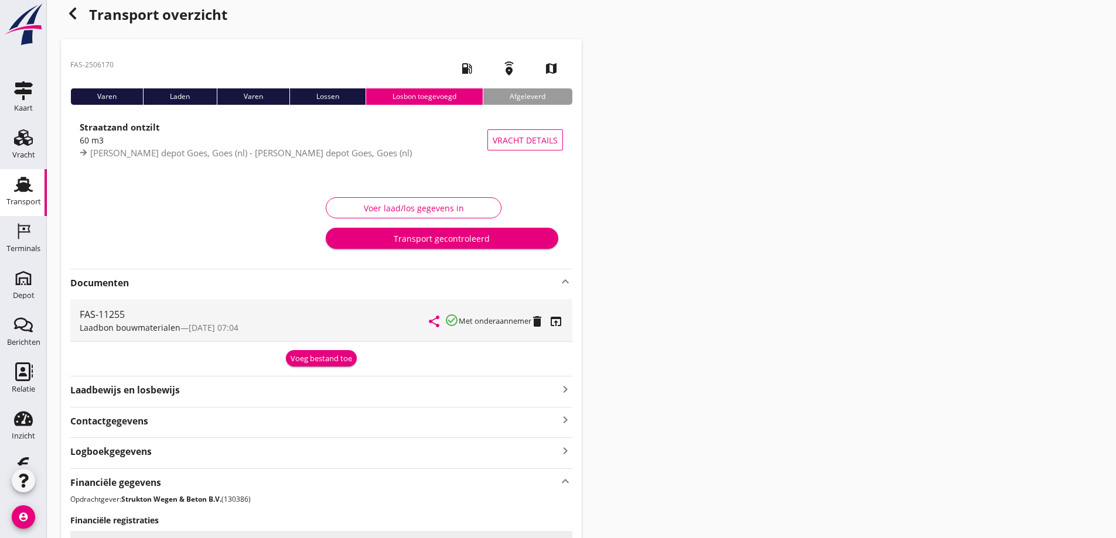
scroll to position [0, 0]
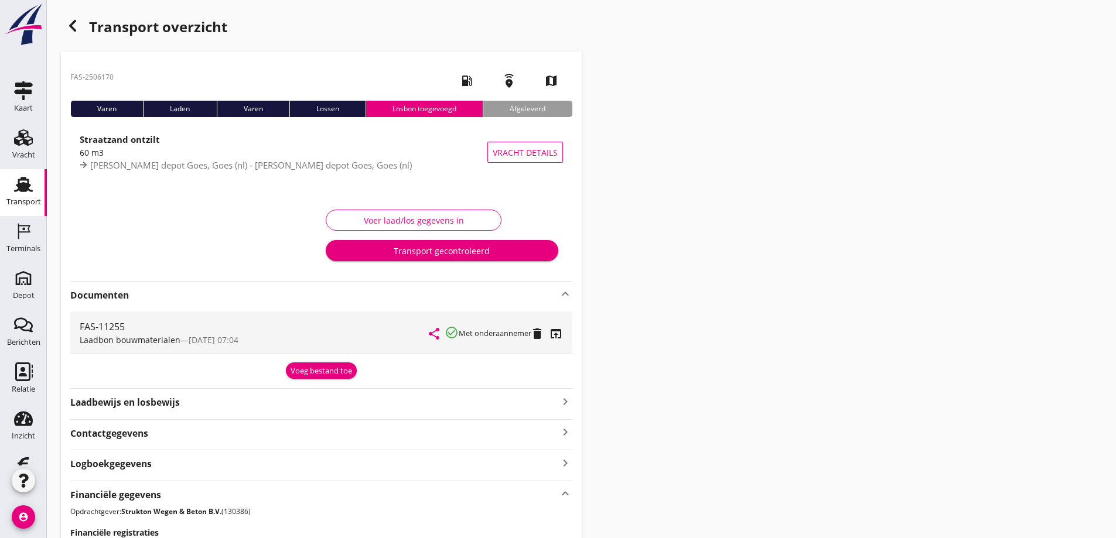
click at [75, 23] on icon "button" at bounding box center [73, 26] width 14 height 14
